Goal: Check status: Check status

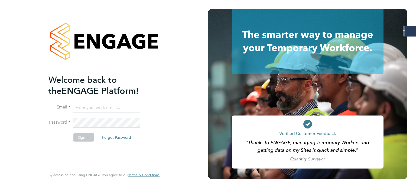
click at [87, 108] on input at bounding box center [106, 108] width 67 height 10
type input "andrew.quinney@servicecare.org.uk"
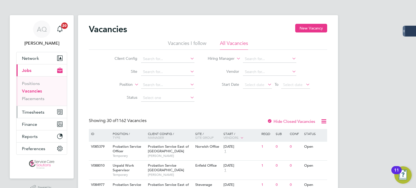
click at [36, 110] on span "Timesheets" at bounding box center [33, 112] width 22 height 5
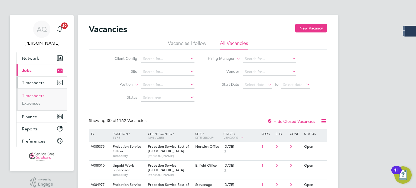
click at [37, 96] on link "Timesheets" at bounding box center [33, 95] width 22 height 5
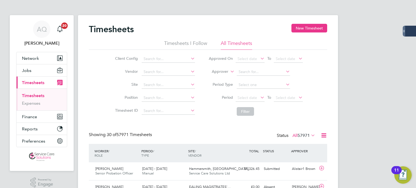
click at [223, 72] on label "Approver" at bounding box center [216, 71] width 24 height 5
click at [226, 76] on li "Worker" at bounding box center [215, 77] width 27 height 7
drag, startPoint x: 255, startPoint y: 71, endPoint x: 246, endPoint y: 83, distance: 15.4
click at [255, 72] on input at bounding box center [263, 72] width 53 height 8
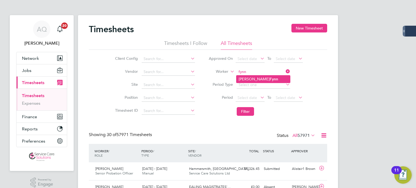
click at [249, 77] on li "[PERSON_NAME]" at bounding box center [263, 79] width 54 height 7
type input "[PERSON_NAME]"
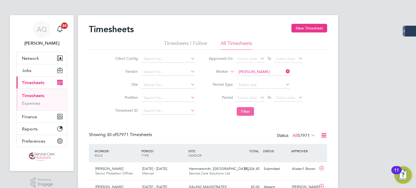
click at [239, 112] on button "Filter" at bounding box center [245, 111] width 17 height 9
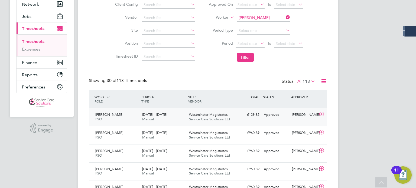
click at [260, 121] on div "[PERSON_NAME] PSO [DATE] - [DATE] [DATE] - [DATE] Manual Westminster Magistrate…" at bounding box center [208, 117] width 238 height 18
